Goal: Task Accomplishment & Management: Manage account settings

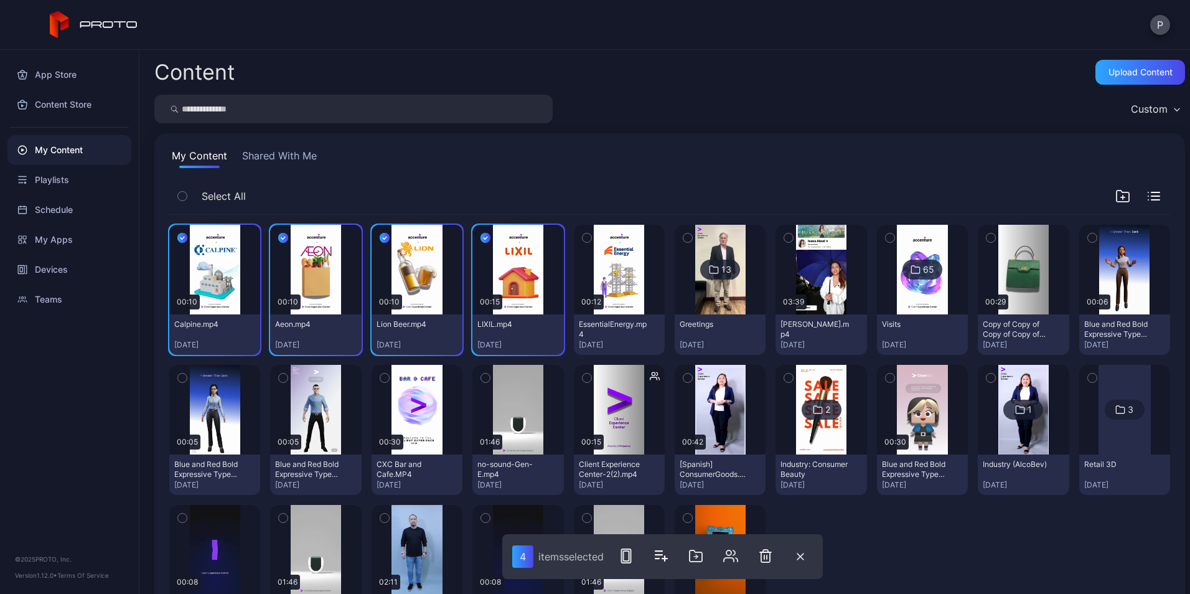
click at [583, 241] on icon "button" at bounding box center [587, 238] width 9 height 14
click at [688, 551] on button "button" at bounding box center [695, 555] width 25 height 25
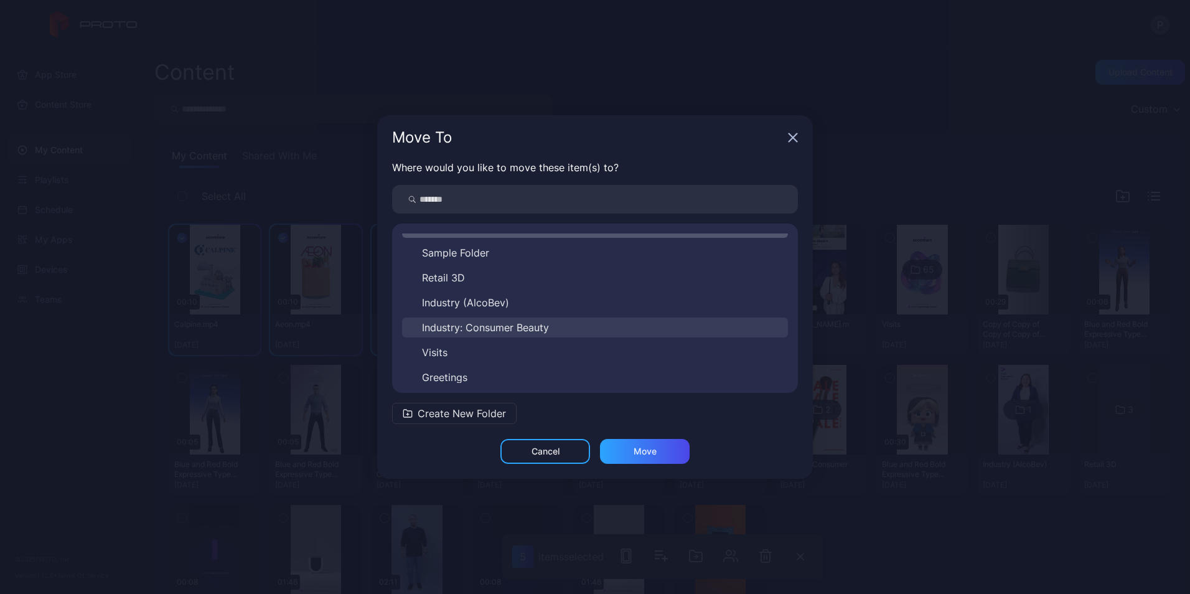
scroll to position [20, 0]
click at [485, 348] on button "Visits" at bounding box center [595, 348] width 386 height 20
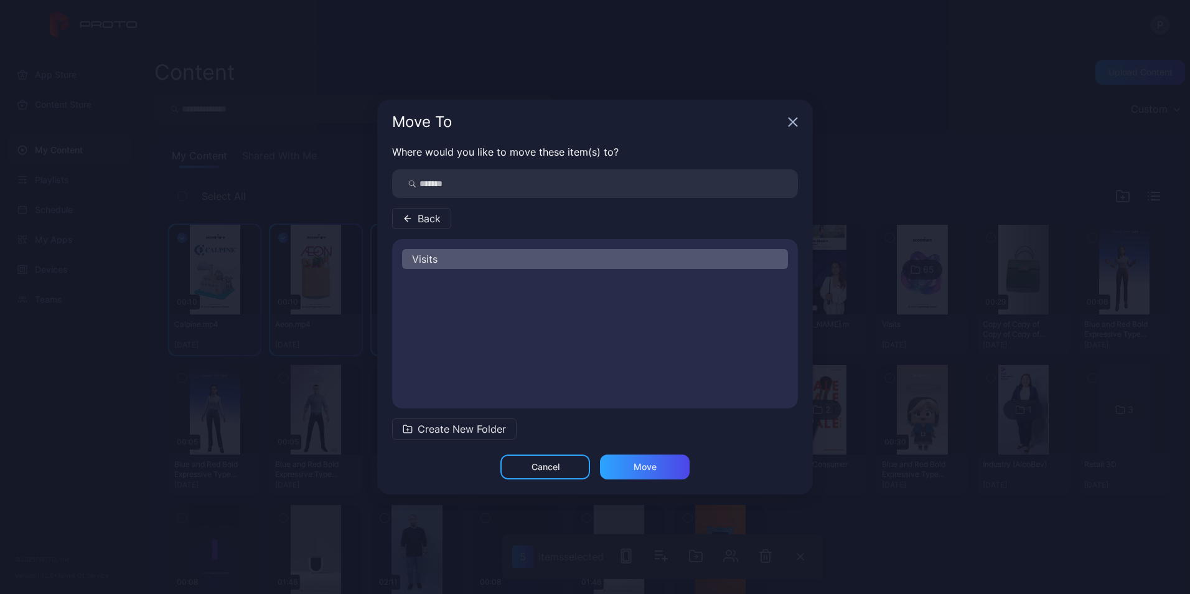
click at [619, 253] on div "Visits" at bounding box center [595, 259] width 386 height 20
click at [627, 473] on div "Move" at bounding box center [645, 466] width 90 height 25
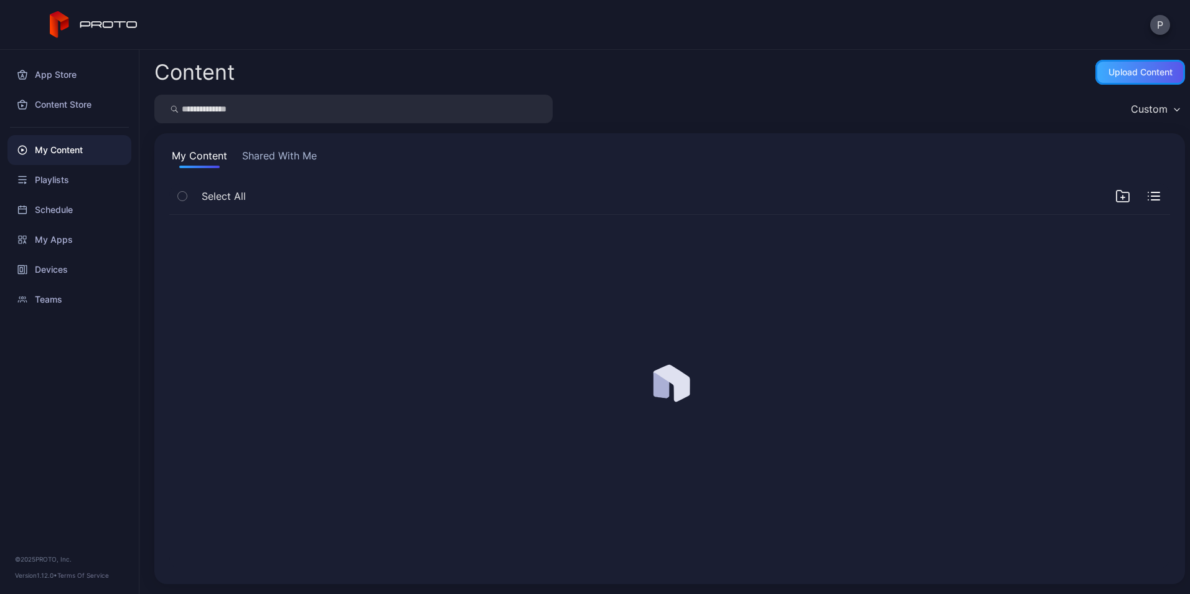
click at [1109, 72] on div "Upload Content" at bounding box center [1141, 72] width 64 height 10
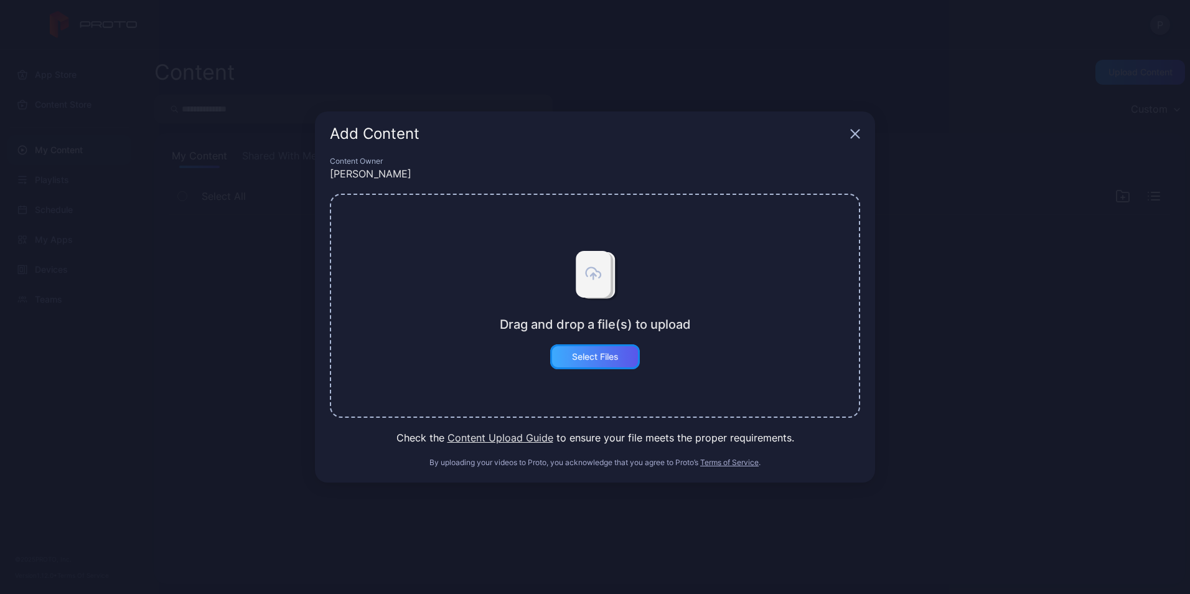
click at [596, 363] on div "Select Files" at bounding box center [595, 356] width 90 height 25
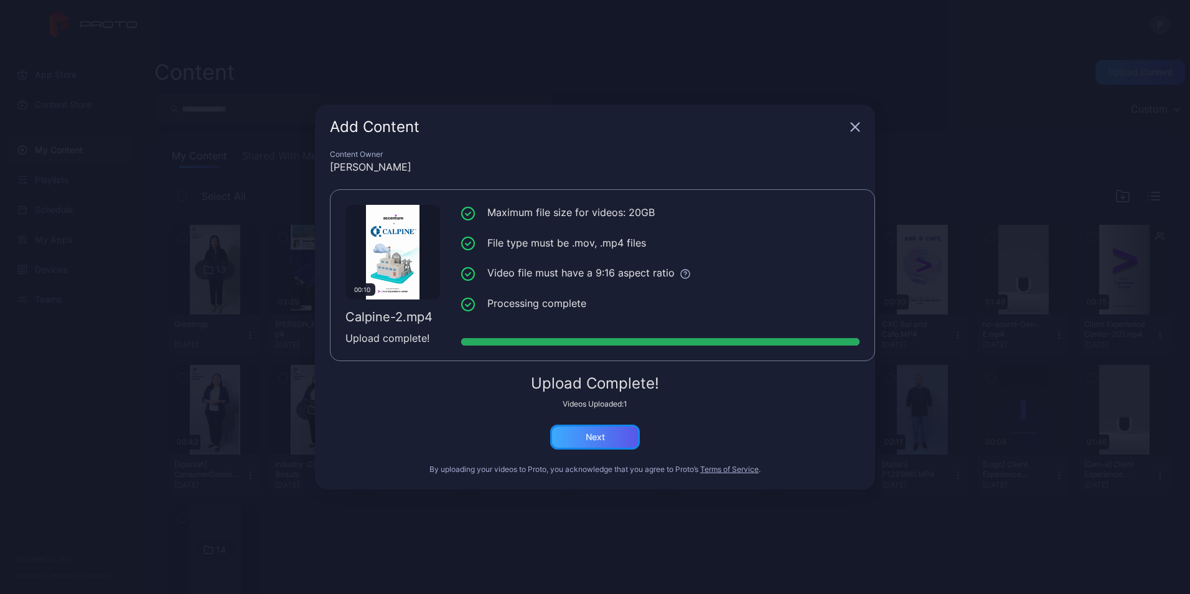
click at [580, 433] on div "Next" at bounding box center [595, 436] width 90 height 25
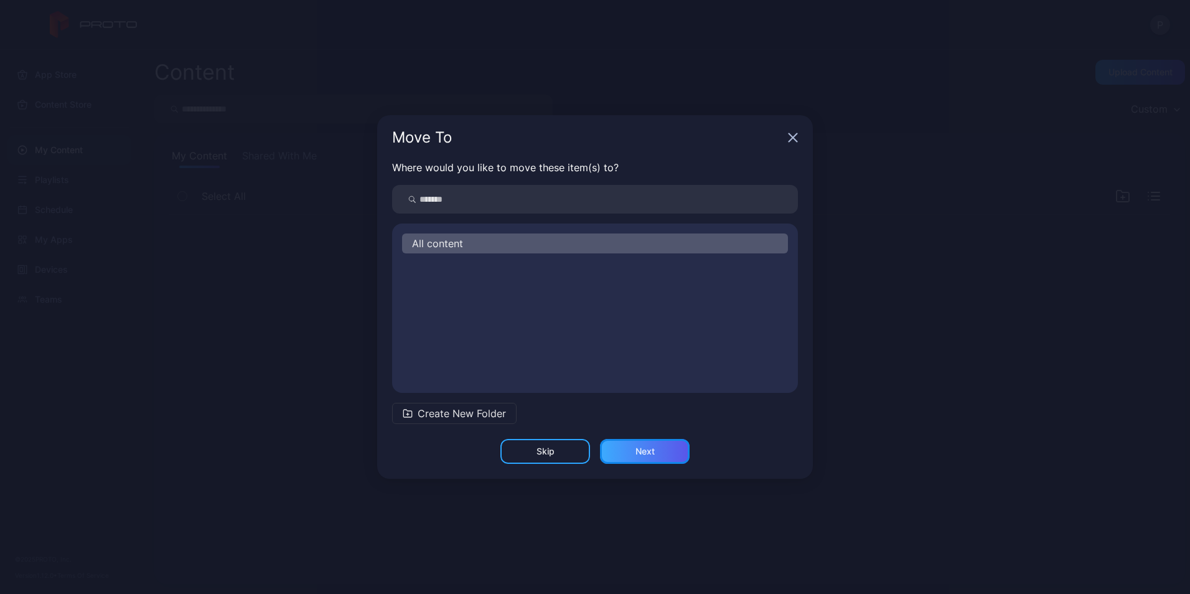
click at [655, 448] on div "Next" at bounding box center [645, 451] width 90 height 25
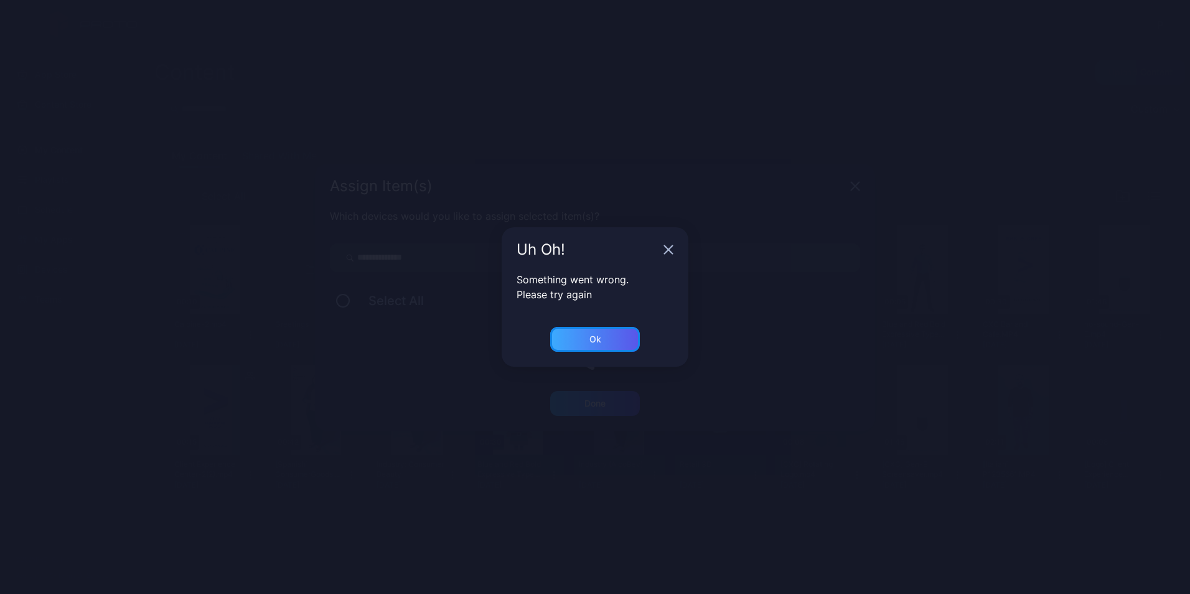
click at [626, 339] on div "Ok" at bounding box center [595, 339] width 90 height 25
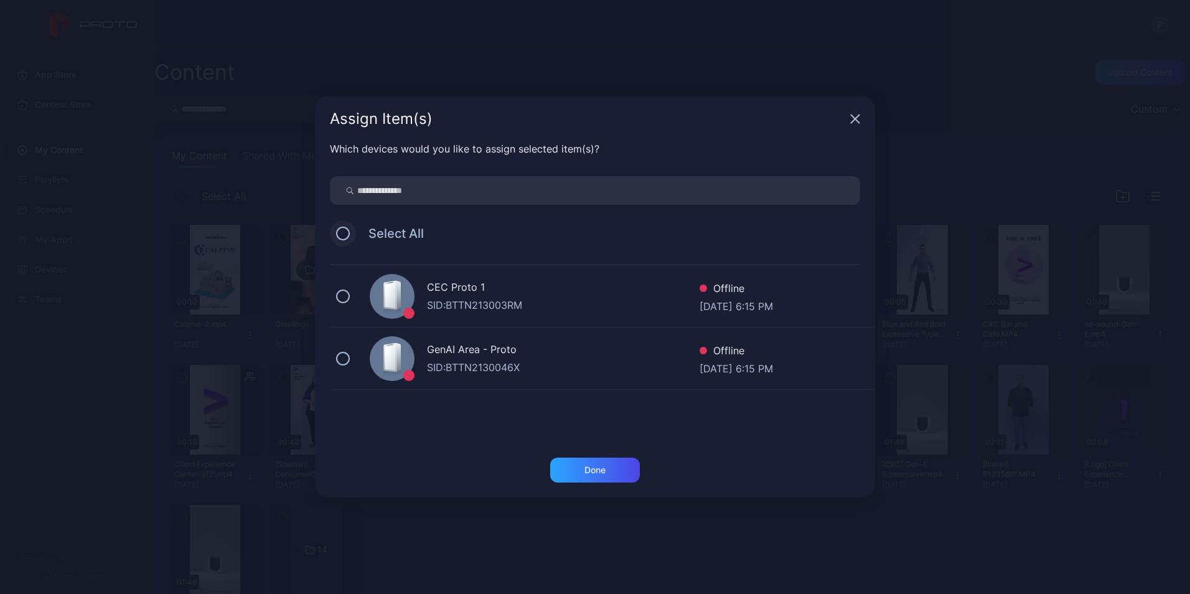
click at [347, 238] on button at bounding box center [343, 234] width 14 height 14
click at [601, 484] on div "Done" at bounding box center [595, 477] width 560 height 40
click at [606, 477] on div "Done" at bounding box center [595, 469] width 90 height 25
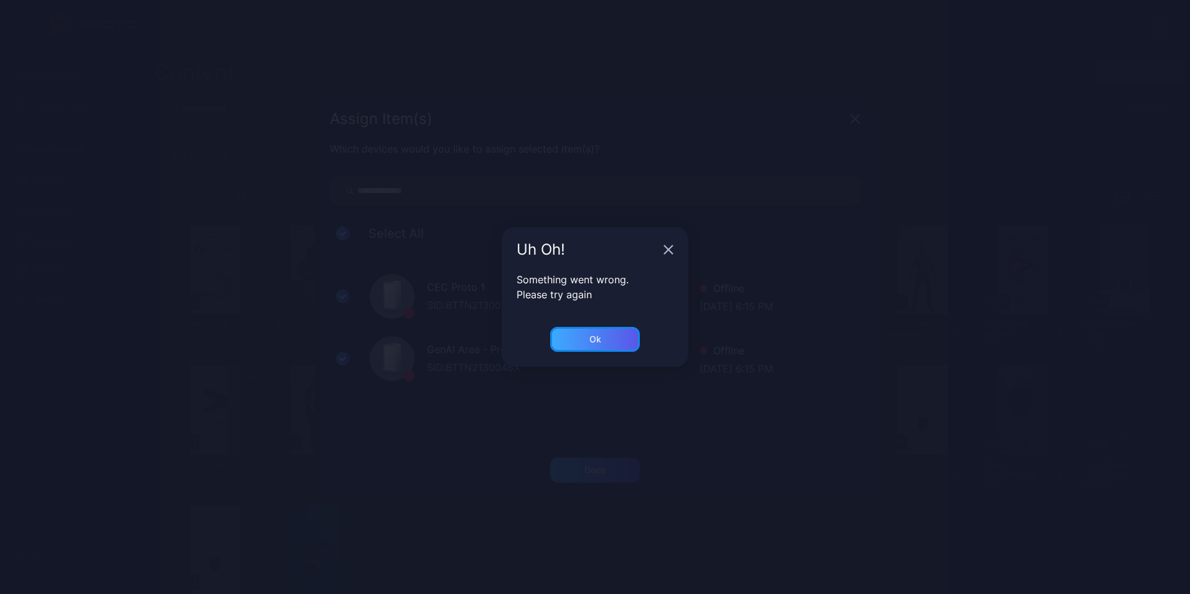
click at [618, 330] on div "Ok" at bounding box center [595, 339] width 90 height 25
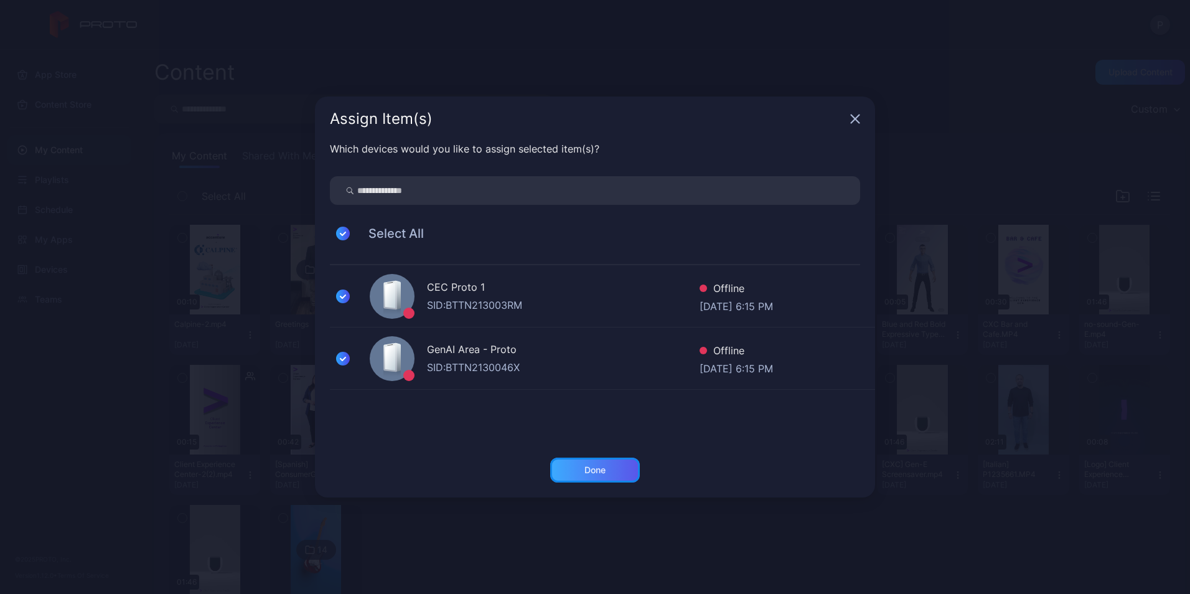
click at [627, 471] on div "Done" at bounding box center [595, 469] width 90 height 25
click at [622, 458] on button "Done" at bounding box center [595, 469] width 90 height 25
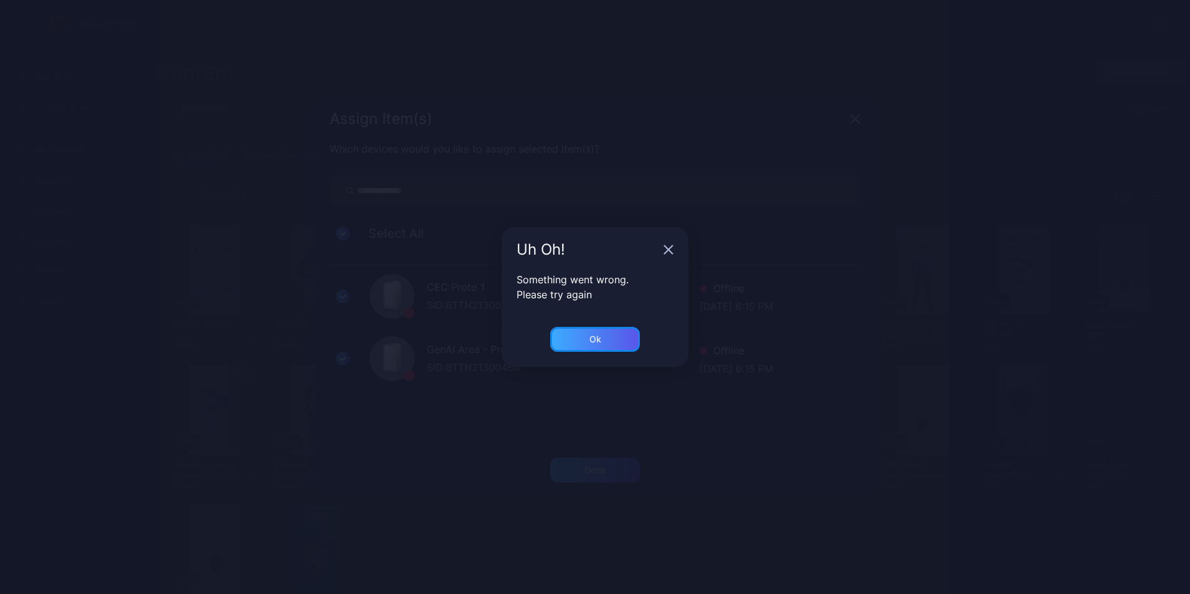
click at [609, 339] on div "Ok" at bounding box center [595, 339] width 90 height 25
click at [602, 474] on div "Uh Oh! Something went wrong. Please try again Ok" at bounding box center [595, 297] width 1190 height 594
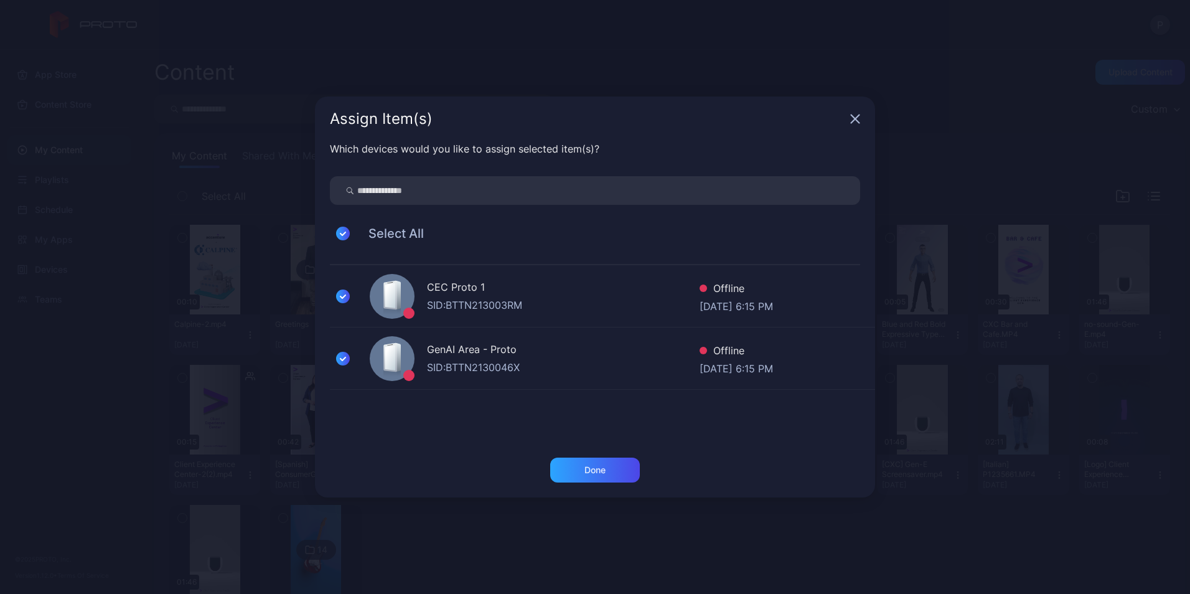
click at [861, 115] on div "Assign Item(s)" at bounding box center [595, 118] width 560 height 45
click at [858, 117] on icon "button" at bounding box center [855, 119] width 10 height 10
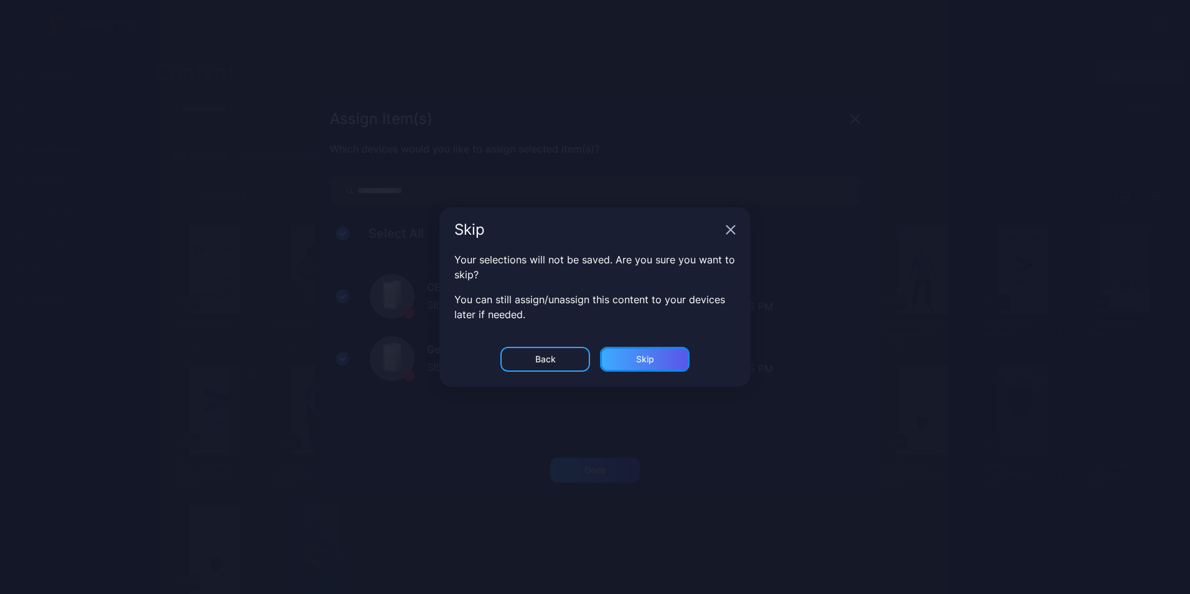
click at [614, 363] on div "Skip" at bounding box center [645, 359] width 90 height 25
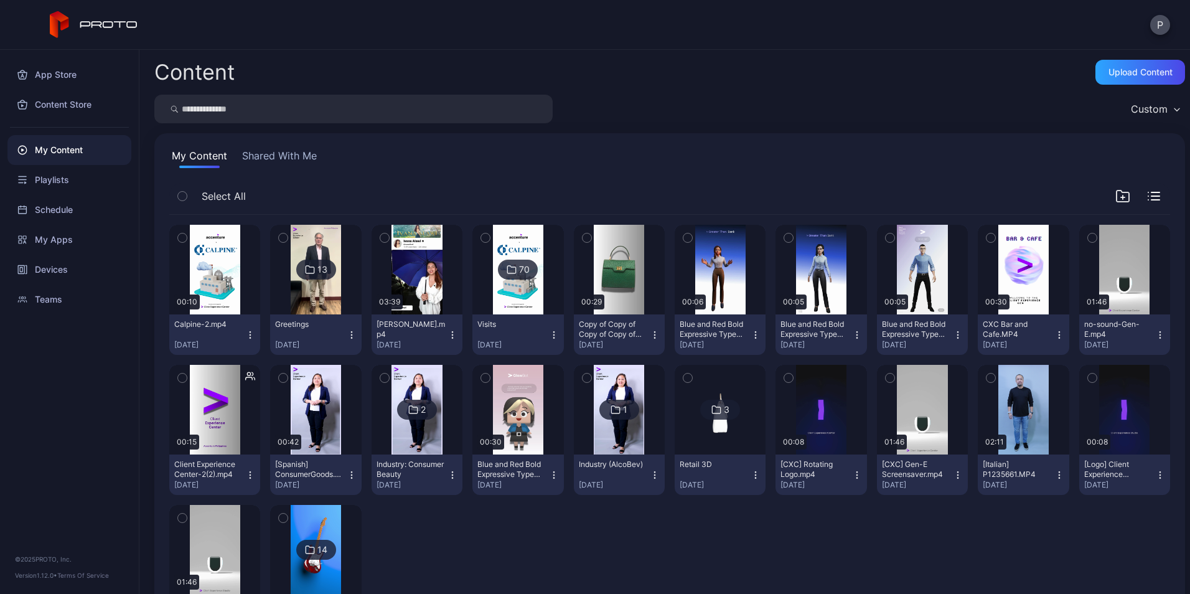
click at [180, 236] on icon "button" at bounding box center [182, 238] width 9 height 14
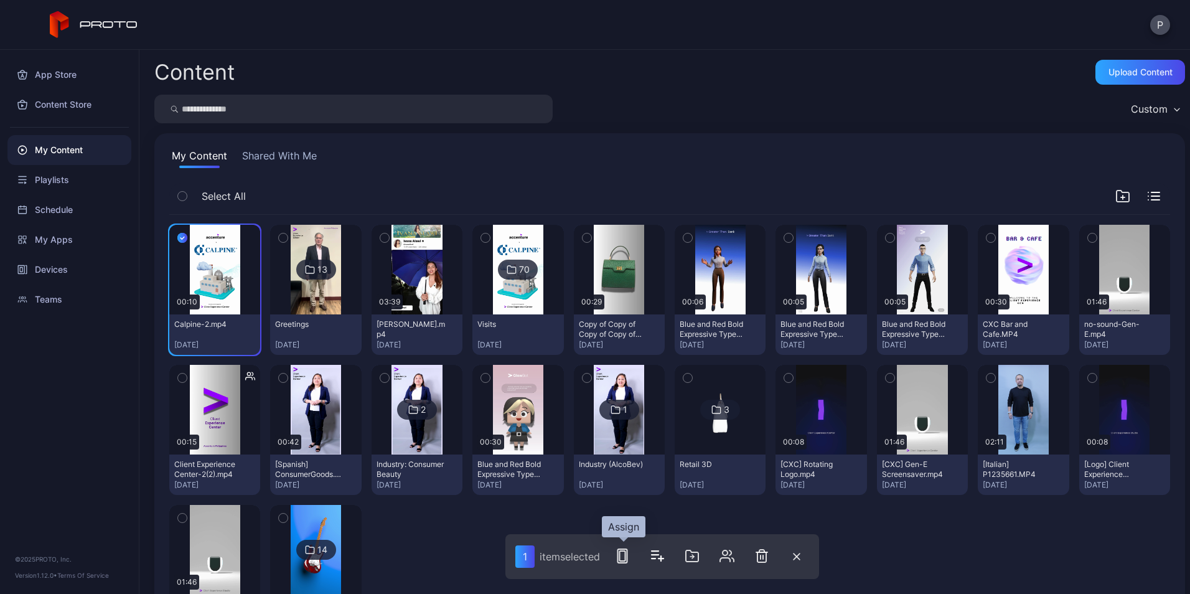
click at [630, 558] on icon "button" at bounding box center [622, 555] width 15 height 15
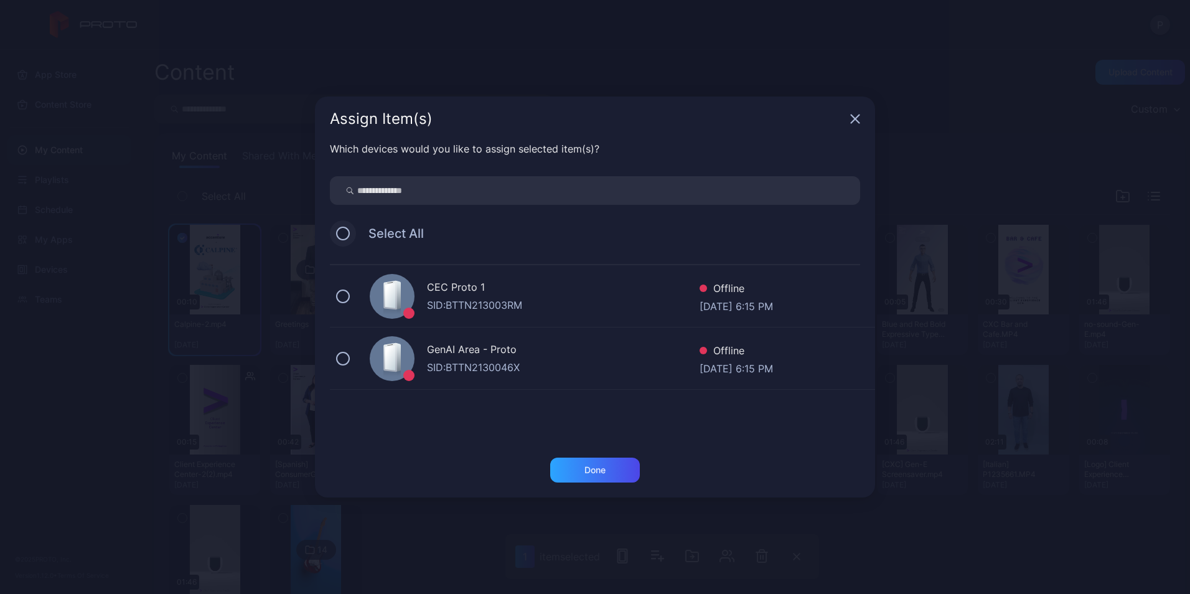
click at [340, 230] on button at bounding box center [343, 234] width 14 height 14
click at [601, 466] on div "Done" at bounding box center [594, 470] width 21 height 10
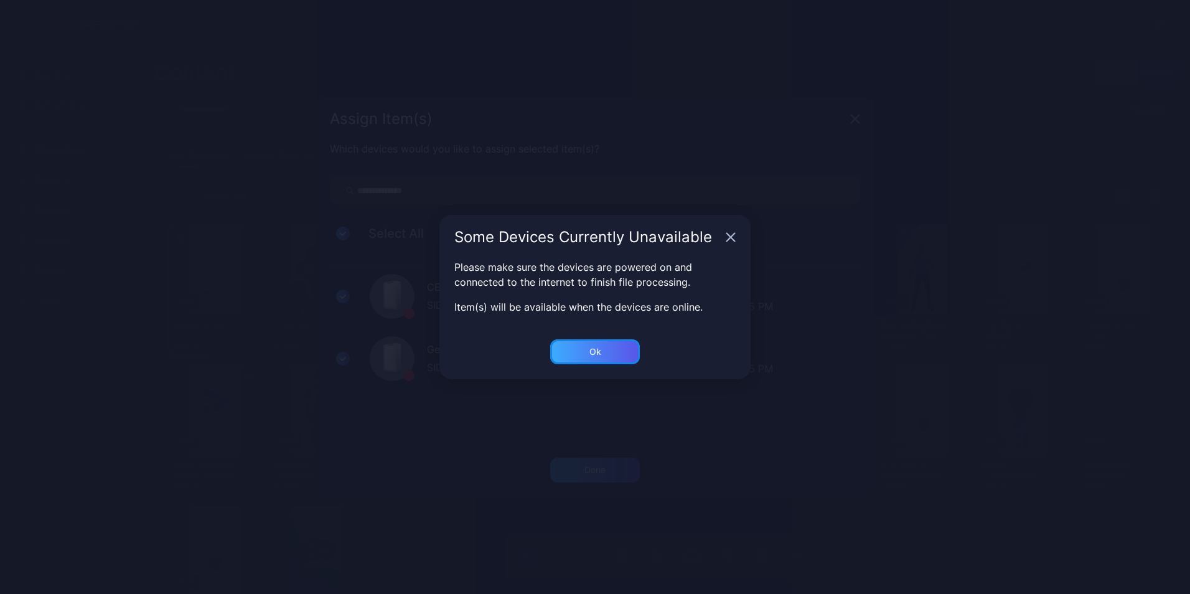
click at [594, 465] on div "Ok" at bounding box center [594, 470] width 21 height 10
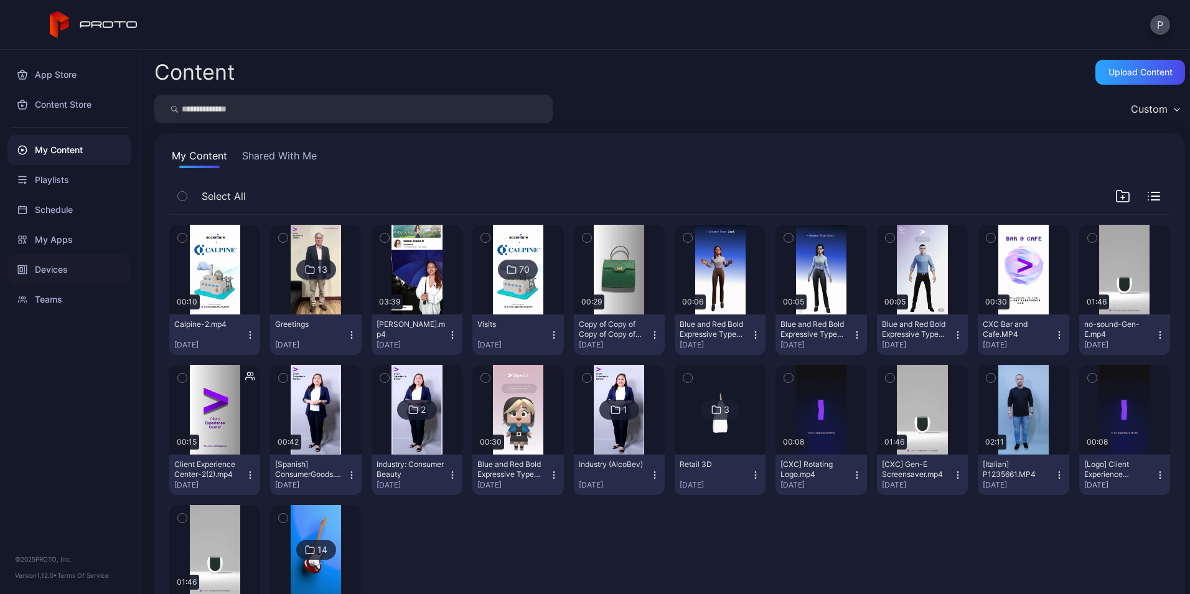
click at [84, 269] on div "Devices" at bounding box center [69, 270] width 124 height 30
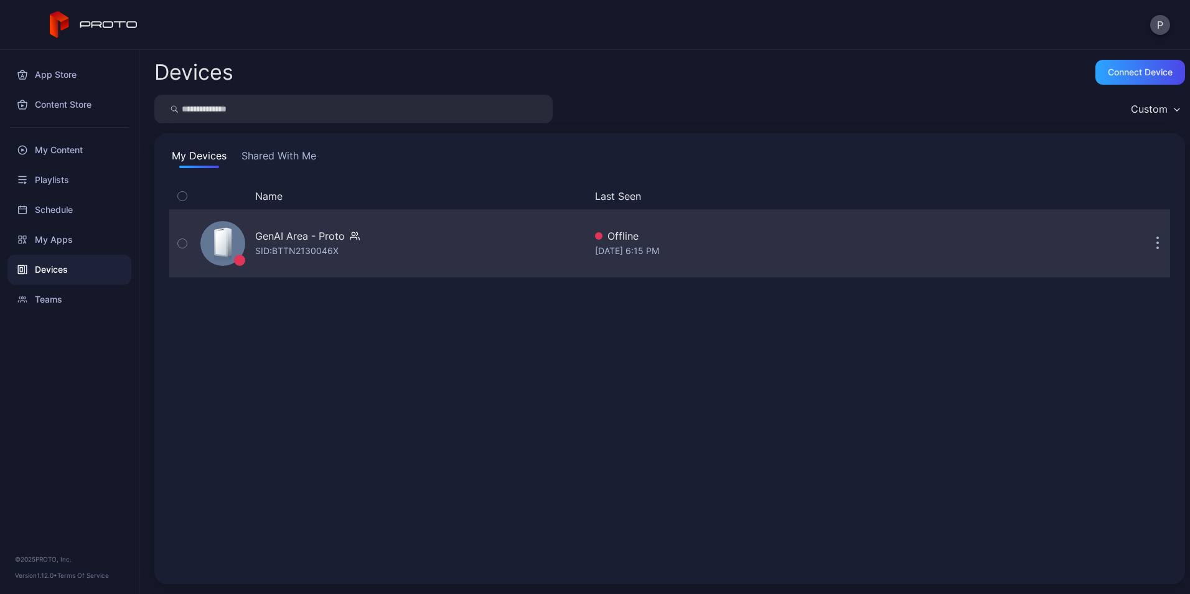
click at [527, 251] on div "GenAI Area - Proto SID: BTTN2130046X" at bounding box center [390, 243] width 390 height 62
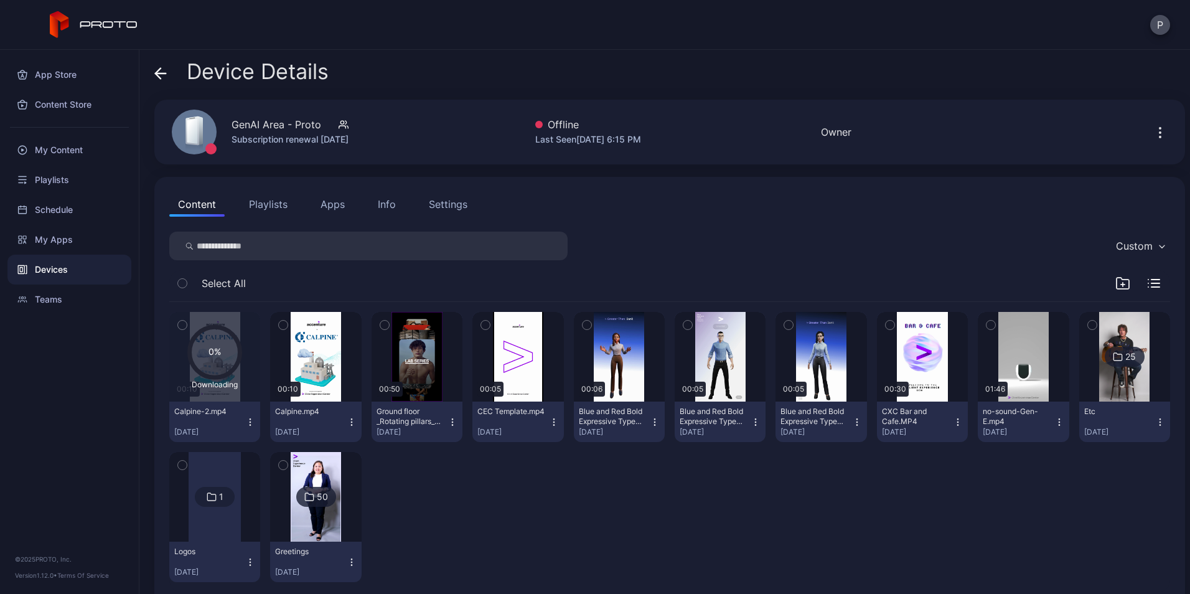
click at [350, 425] on icon "button" at bounding box center [352, 422] width 10 height 10
click at [344, 474] on button "Unassign" at bounding box center [314, 468] width 106 height 40
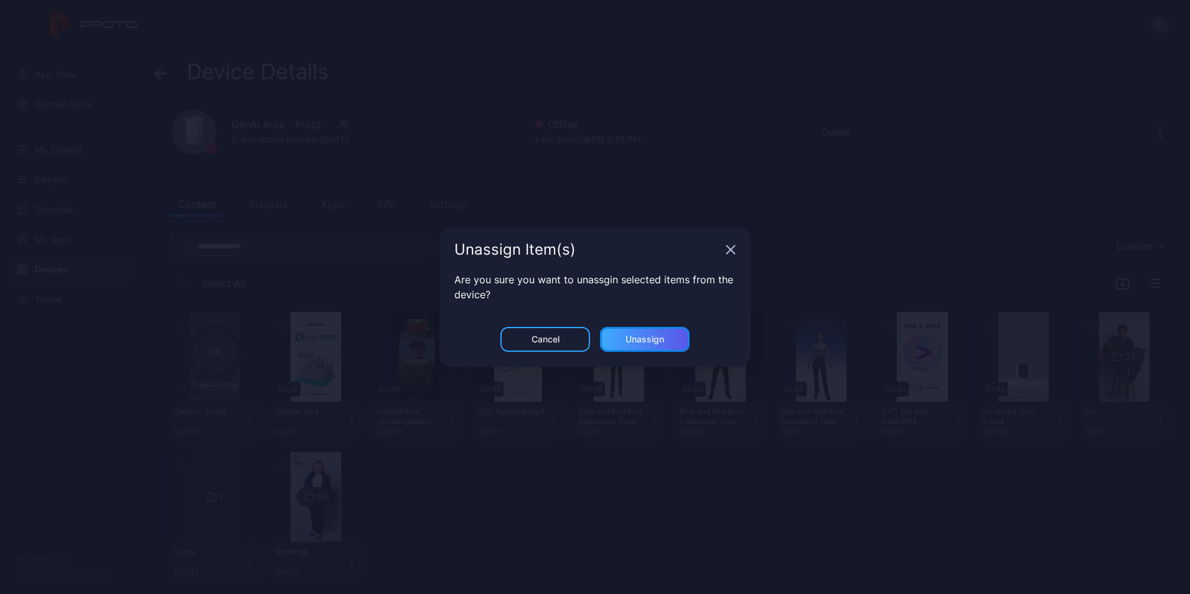
click at [642, 348] on div "Unassign" at bounding box center [645, 339] width 90 height 25
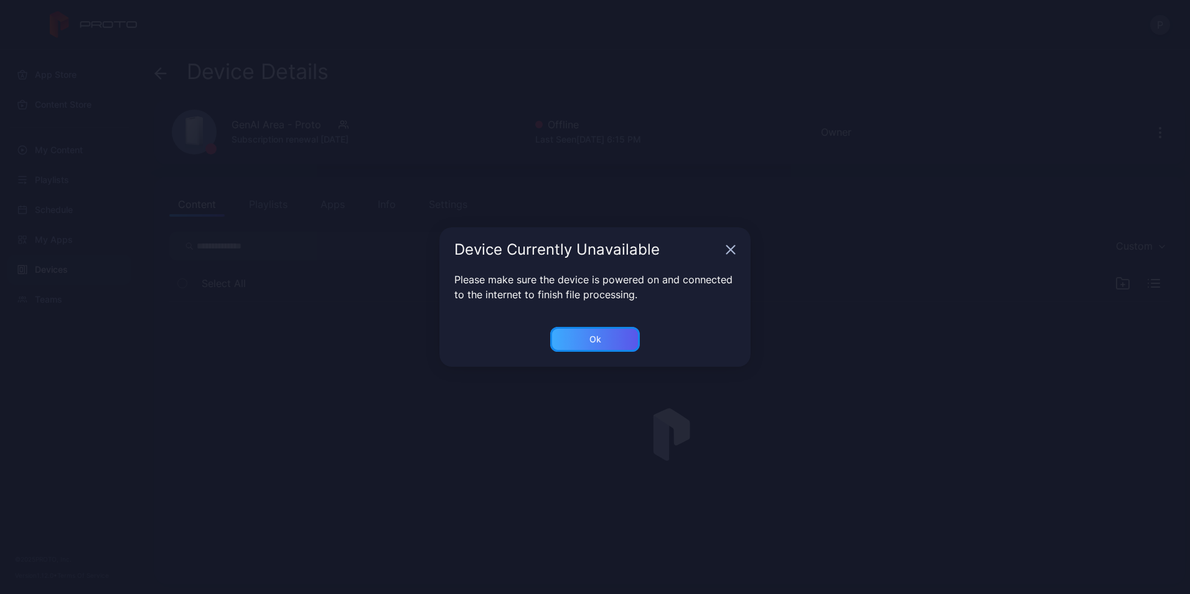
click at [616, 337] on div "Ok" at bounding box center [595, 339] width 90 height 25
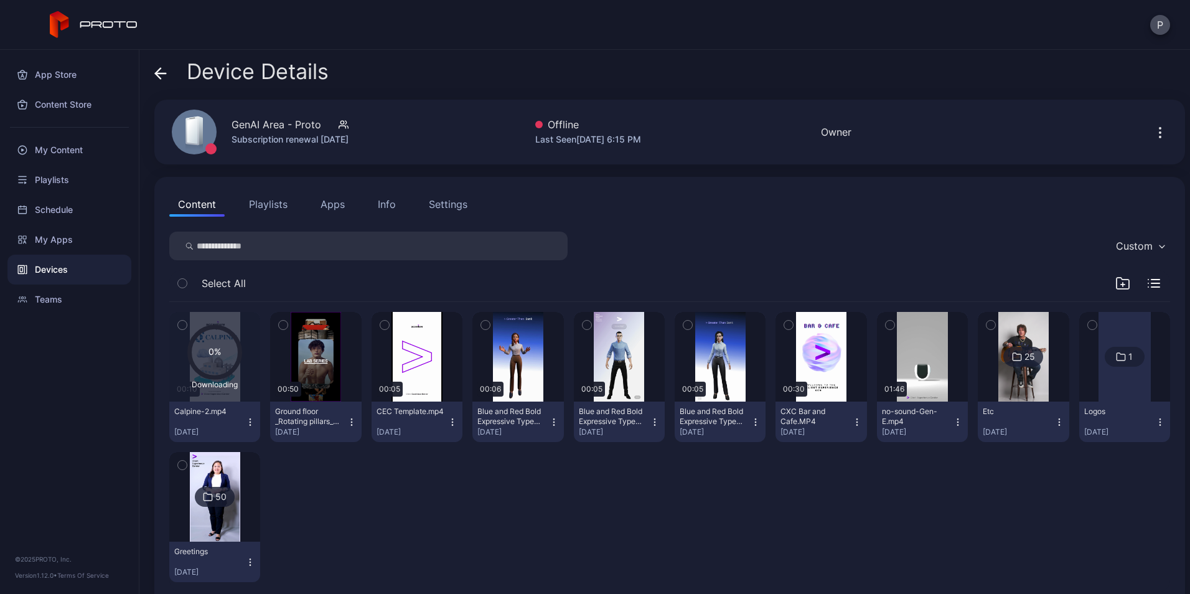
click at [168, 75] on div "Device Details" at bounding box center [241, 75] width 174 height 30
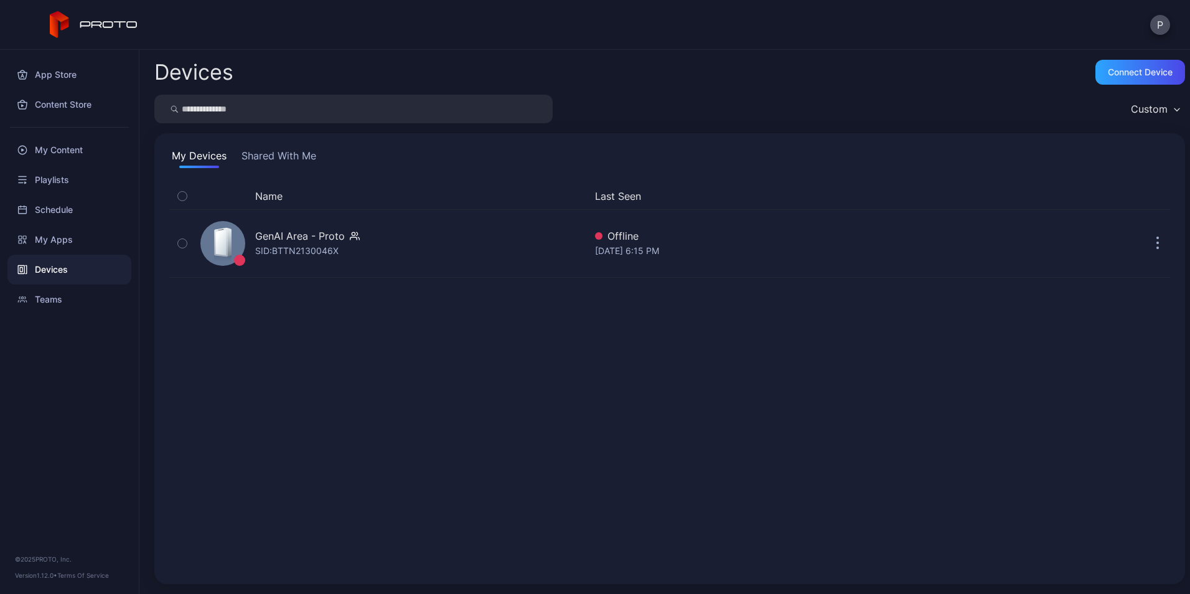
click at [296, 154] on button "Shared With Me" at bounding box center [279, 158] width 80 height 20
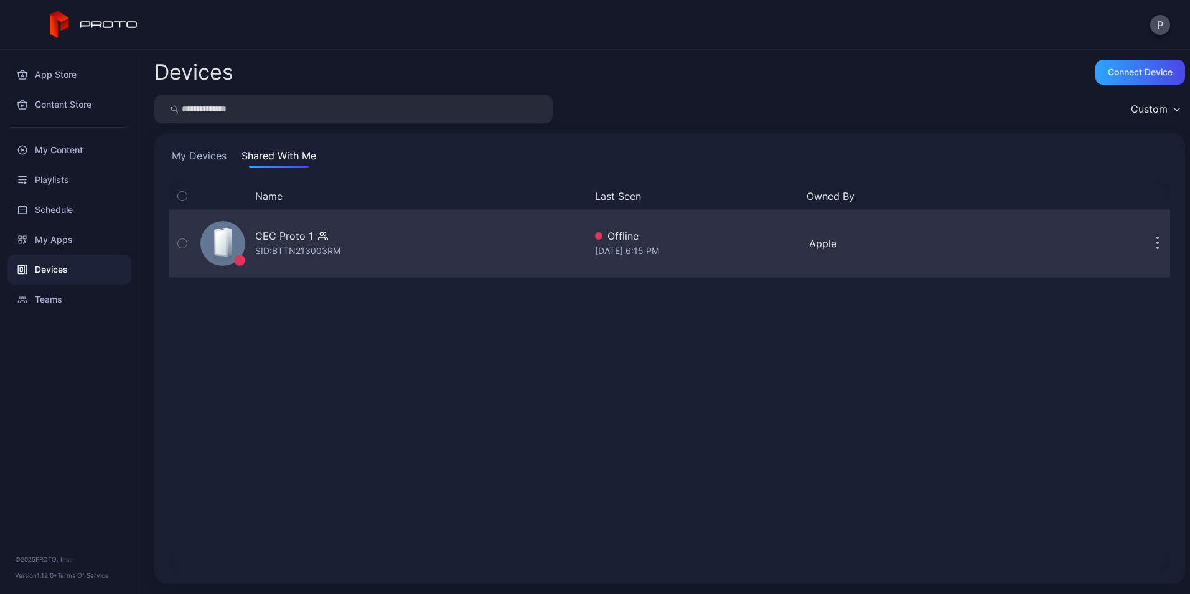
click at [363, 250] on div "CEC Proto 1 SID: BTTN213003RM" at bounding box center [390, 243] width 390 height 62
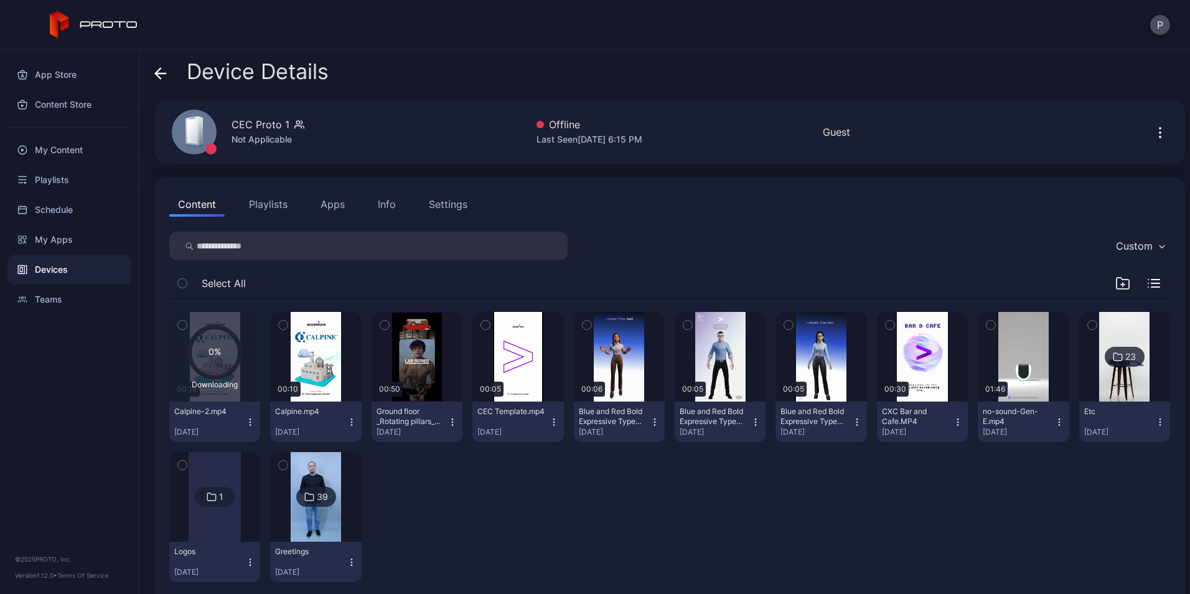
click at [345, 413] on button "Calpine.mp4 [DATE]" at bounding box center [315, 421] width 91 height 40
click at [343, 470] on button "Unassign" at bounding box center [314, 468] width 106 height 40
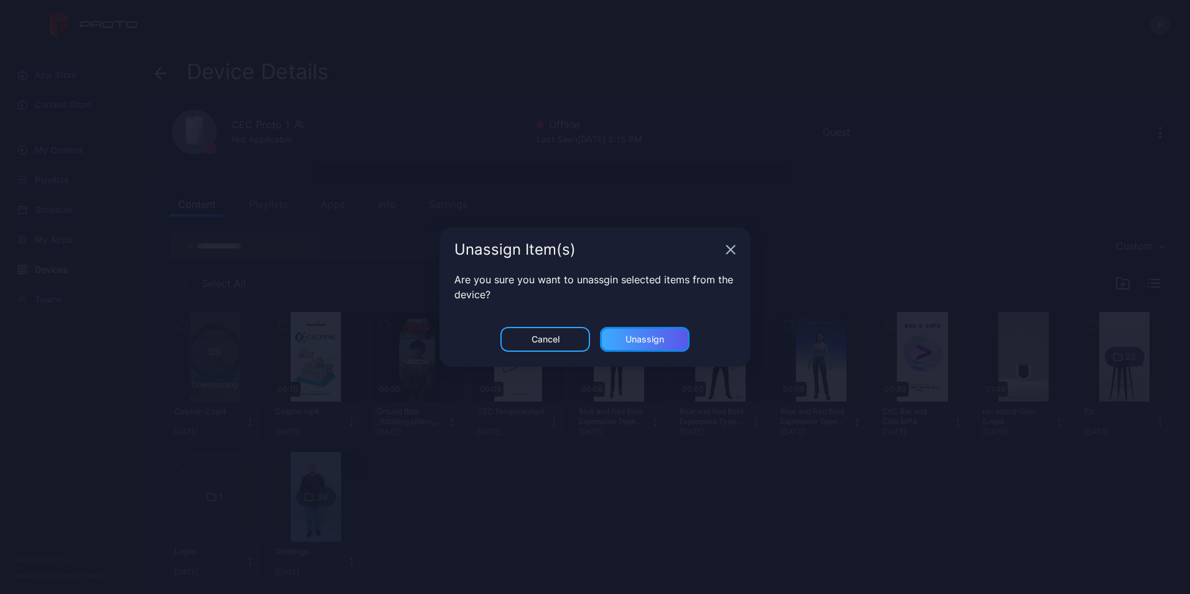
click at [645, 334] on div "Unassign" at bounding box center [645, 339] width 39 height 10
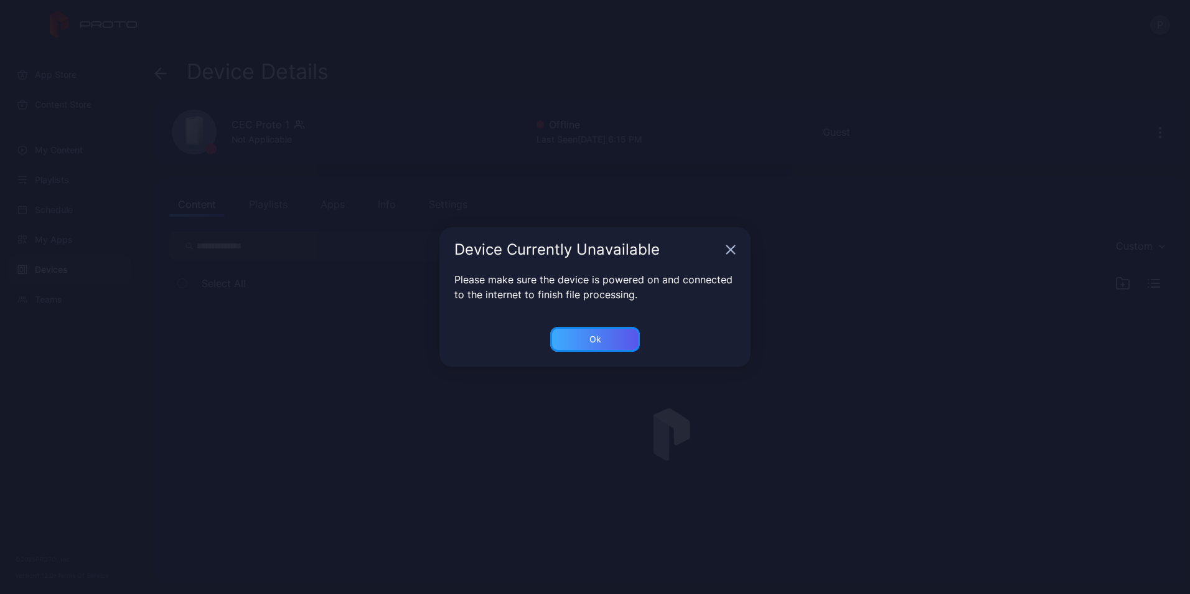
click at [599, 335] on div "Ok" at bounding box center [595, 339] width 12 height 10
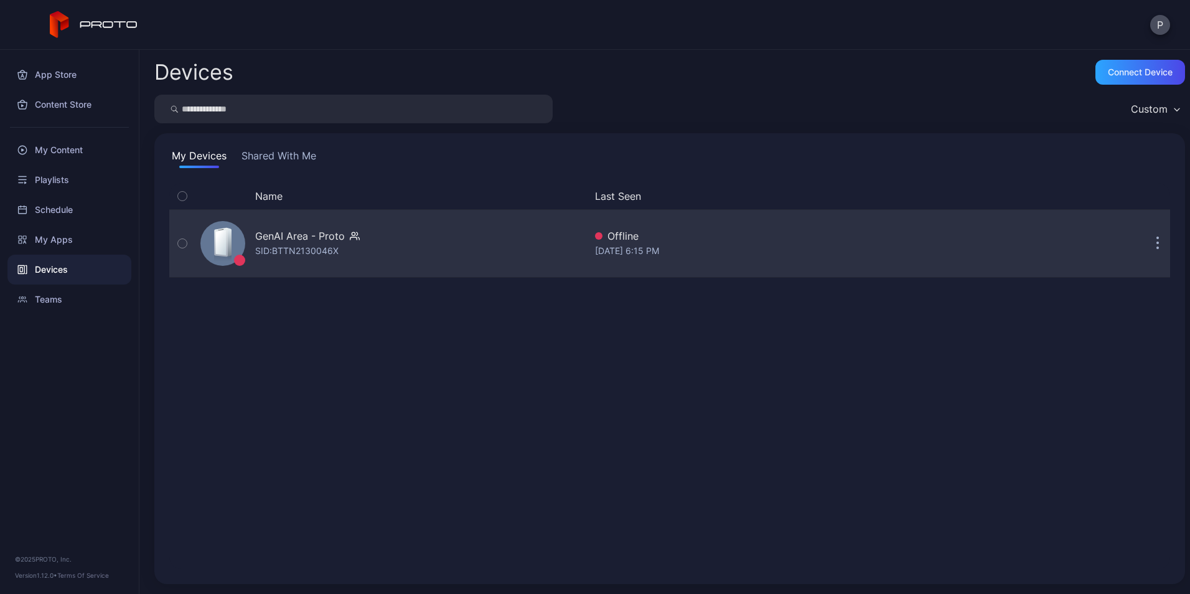
click at [347, 244] on div "GenAI Area - Proto SID: BTTN2130046X" at bounding box center [307, 243] width 105 height 30
